Goal: Check status

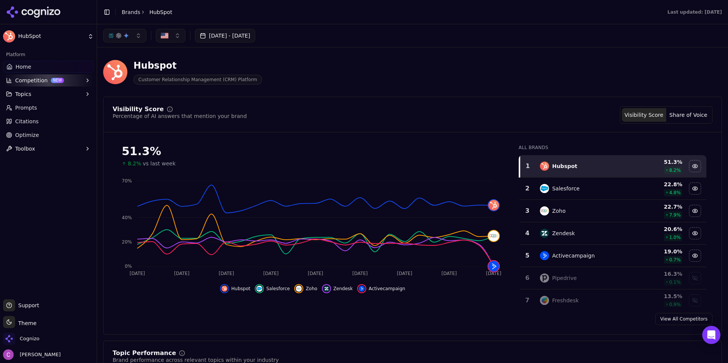
click at [17, 324] on html "HubSpot Platform Home Competition NEW Topics Prompts Citations Optimize Toolbox…" at bounding box center [364, 181] width 728 height 363
click at [22, 336] on html "HubSpot Platform Home Competition NEW Topics Prompts Citations Optimize Toolbox…" at bounding box center [364, 181] width 728 height 363
click at [25, 340] on span "Cognizo" at bounding box center [30, 338] width 20 height 7
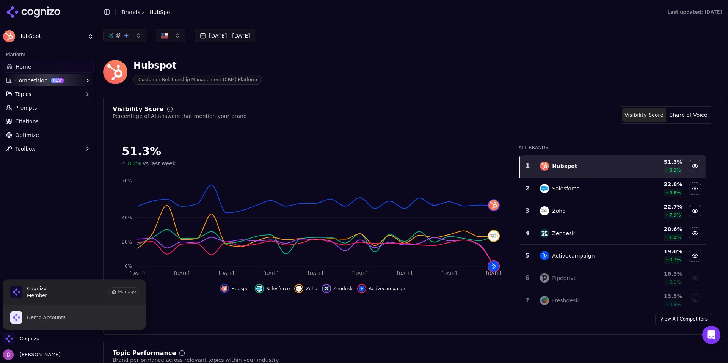
click at [81, 319] on button "Demo Accounts" at bounding box center [74, 317] width 143 height 24
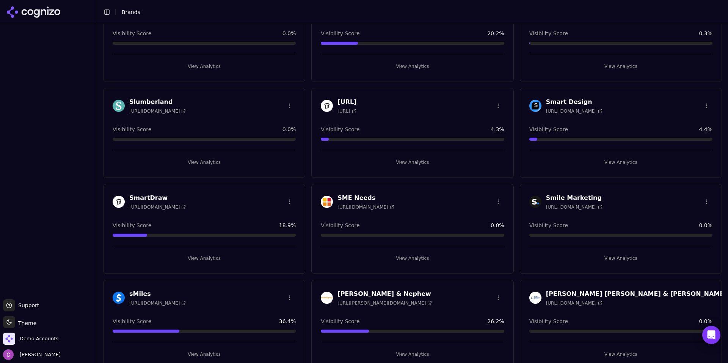
scroll to position [46557, 0]
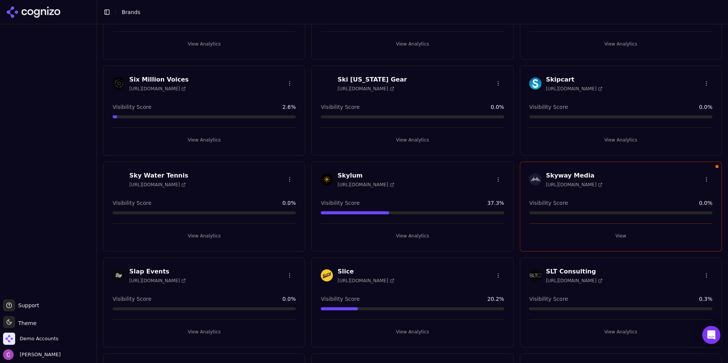
click at [622, 239] on button "View" at bounding box center [621, 236] width 183 height 12
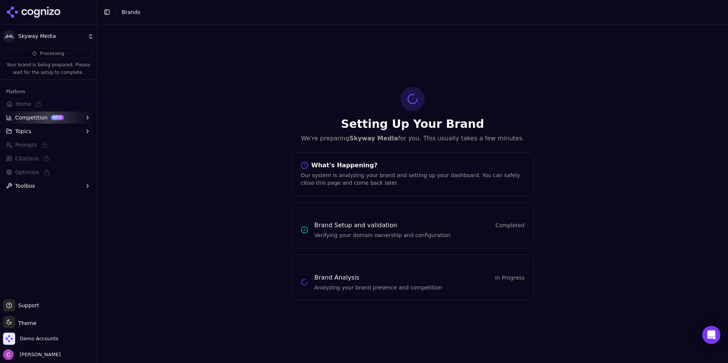
click at [505, 274] on span "In Progress" at bounding box center [510, 278] width 29 height 8
click at [323, 278] on h3 "Brand Analysis" at bounding box center [337, 277] width 45 height 9
click at [357, 290] on p "Analyzing your brand presence and competition" at bounding box center [420, 288] width 210 height 8
